Goal: Task Accomplishment & Management: Use online tool/utility

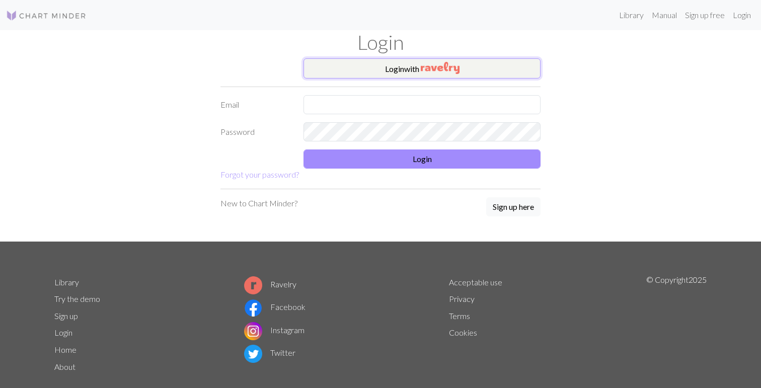
click at [397, 71] on button "Login with" at bounding box center [421, 68] width 237 height 20
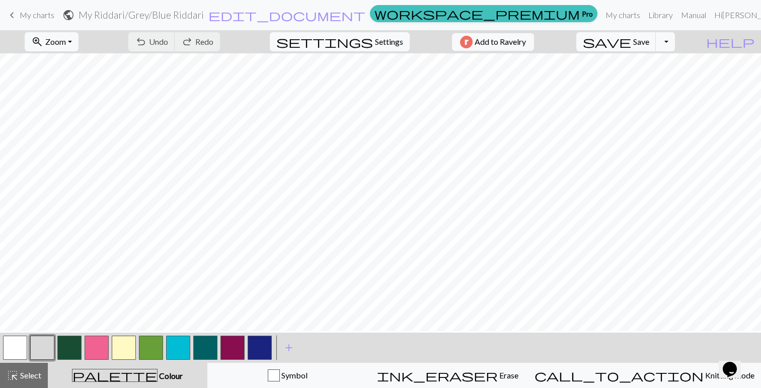
scroll to position [129, 0]
click at [204, 14] on h2 "My Riddari / Grey/Blue Riddari" at bounding box center [140, 15] width 125 height 12
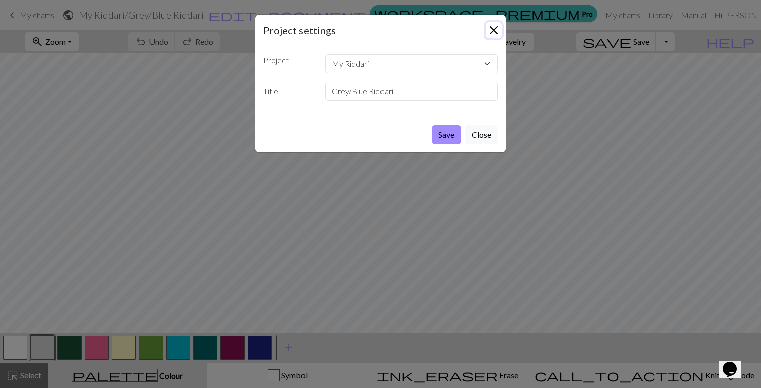
click at [493, 30] on button "Close" at bounding box center [494, 30] width 16 height 16
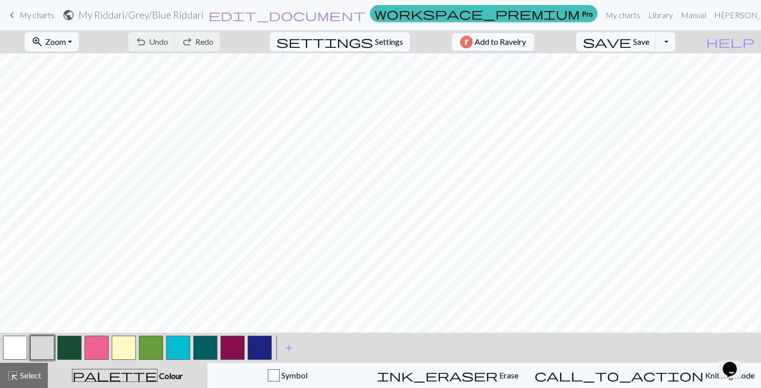
click at [35, 16] on span "My charts" at bounding box center [37, 15] width 35 height 10
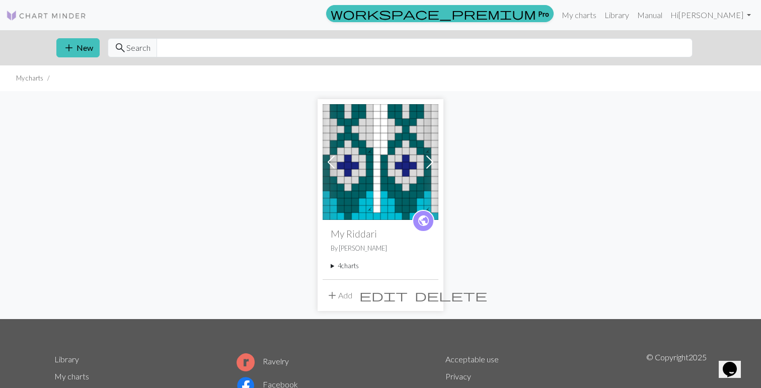
click at [339, 263] on summary "4 charts" at bounding box center [381, 266] width 100 height 10
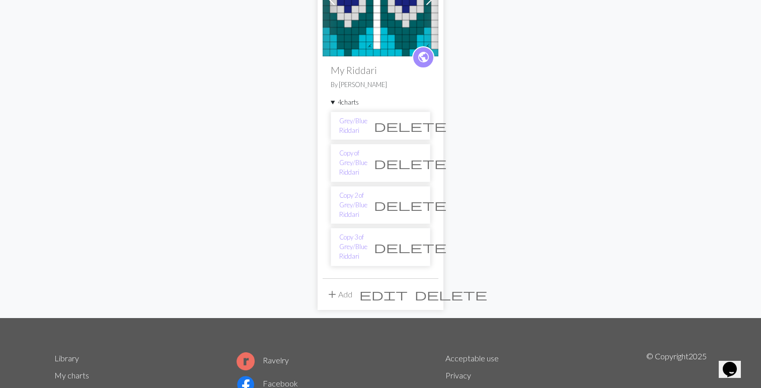
scroll to position [168, 0]
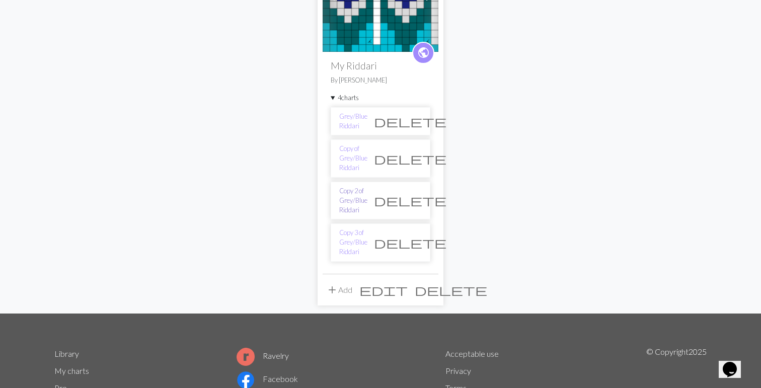
click at [367, 186] on link "Copy 2 of Grey/Blue Riddari" at bounding box center [353, 200] width 28 height 29
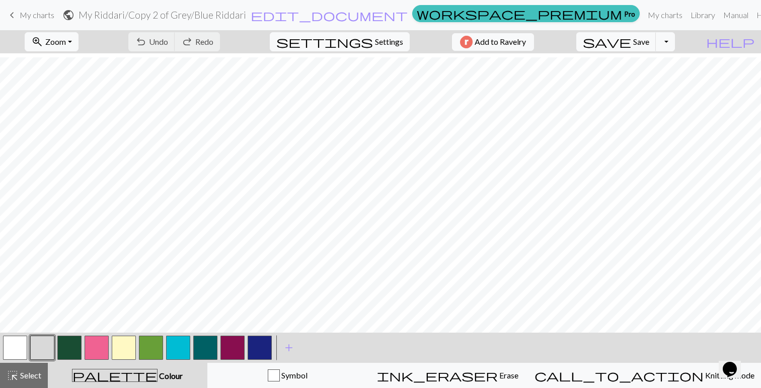
scroll to position [132, 0]
click at [382, 41] on span "Settings" at bounding box center [389, 42] width 28 height 12
select select "aran"
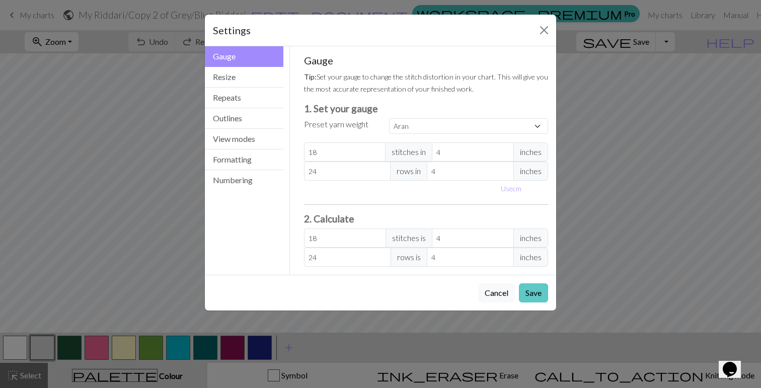
click at [533, 291] on button "Save" at bounding box center [533, 292] width 29 height 19
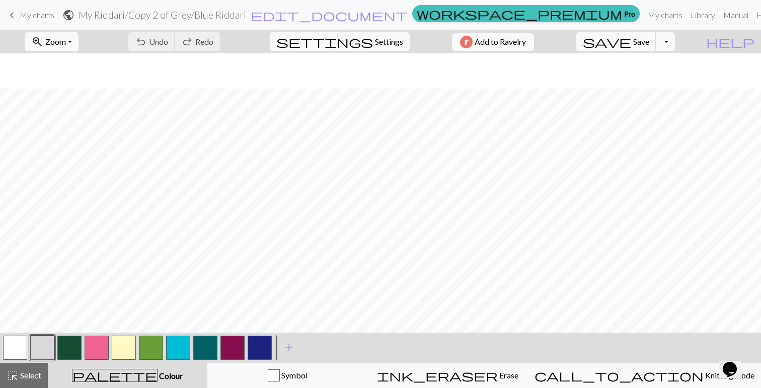
scroll to position [0, 0]
click at [526, 39] on span "Add to Ravelry" at bounding box center [499, 42] width 51 height 13
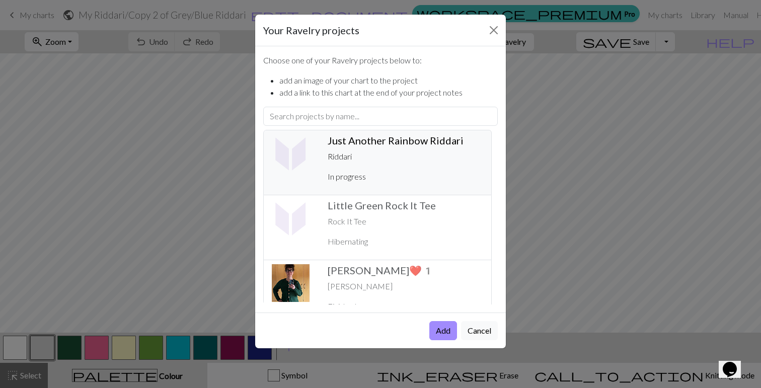
click at [392, 161] on p "Riddari" at bounding box center [405, 156] width 155 height 12
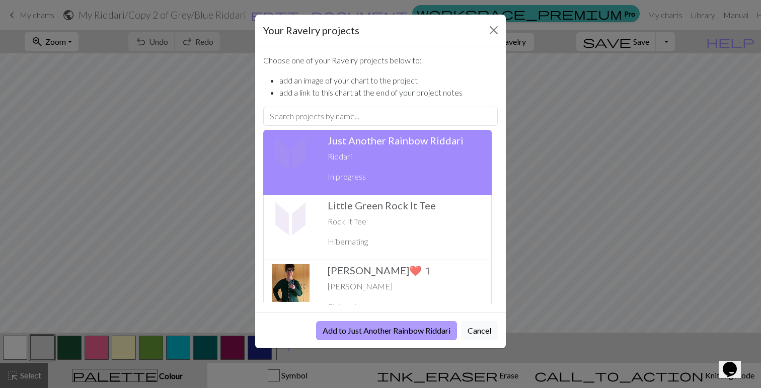
click at [371, 327] on button "Add to Just Another Rainbow Riddari" at bounding box center [386, 330] width 141 height 19
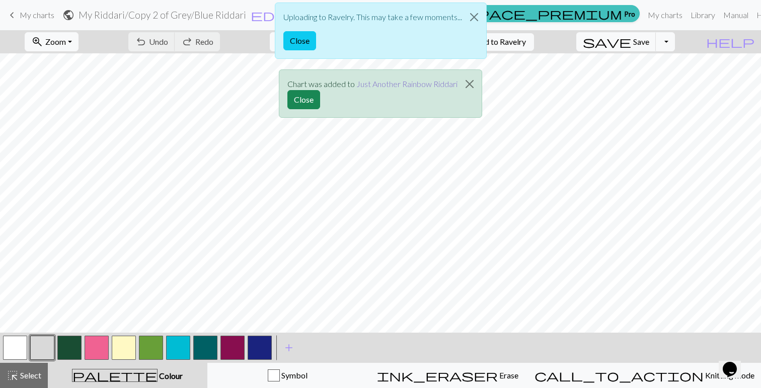
click at [376, 84] on link "Just Another Rainbow Riddari" at bounding box center [406, 84] width 101 height 10
click at [296, 39] on button "Close" at bounding box center [299, 40] width 33 height 19
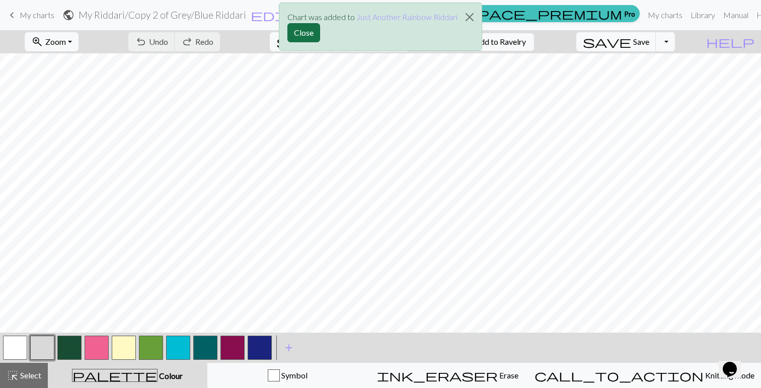
click at [303, 32] on button "Close" at bounding box center [303, 32] width 33 height 19
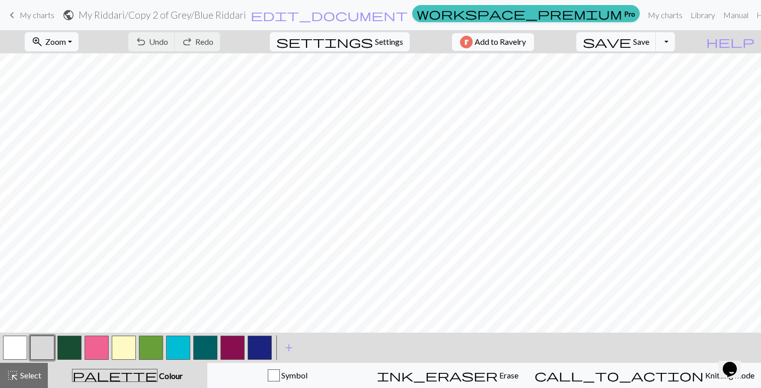
click at [472, 42] on img "button" at bounding box center [466, 42] width 13 height 13
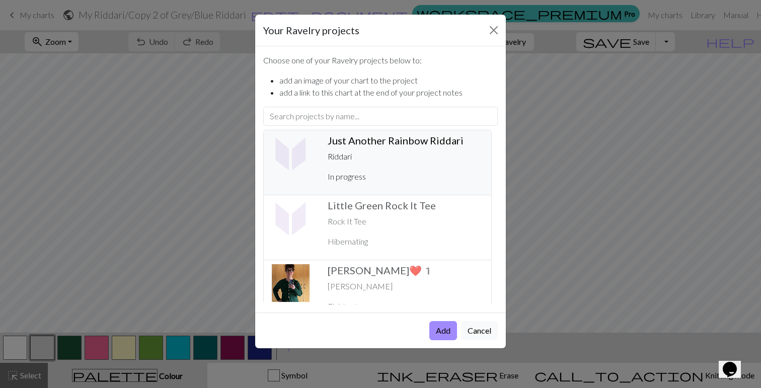
click at [366, 163] on div "Just Another Rainbow Riddari ️ Riddari In progress" at bounding box center [405, 162] width 168 height 56
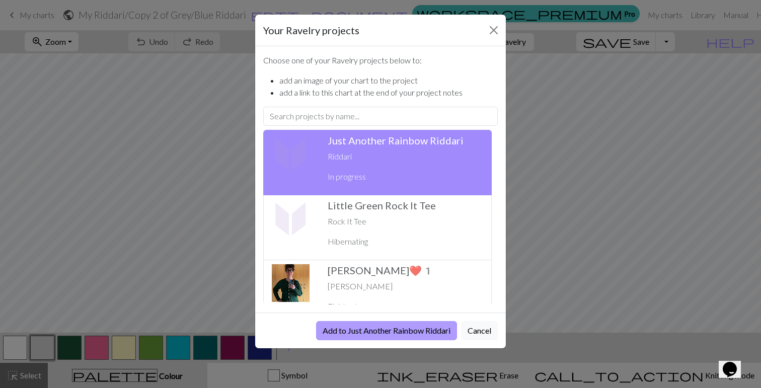
click at [402, 328] on button "Add to Just Another Rainbow Riddari" at bounding box center [386, 330] width 141 height 19
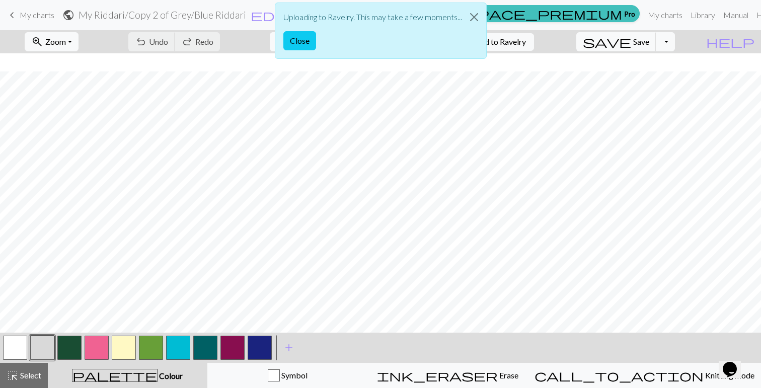
scroll to position [289, 0]
click at [470, 18] on button "Close" at bounding box center [474, 17] width 24 height 28
